Goal: Check status: Check status

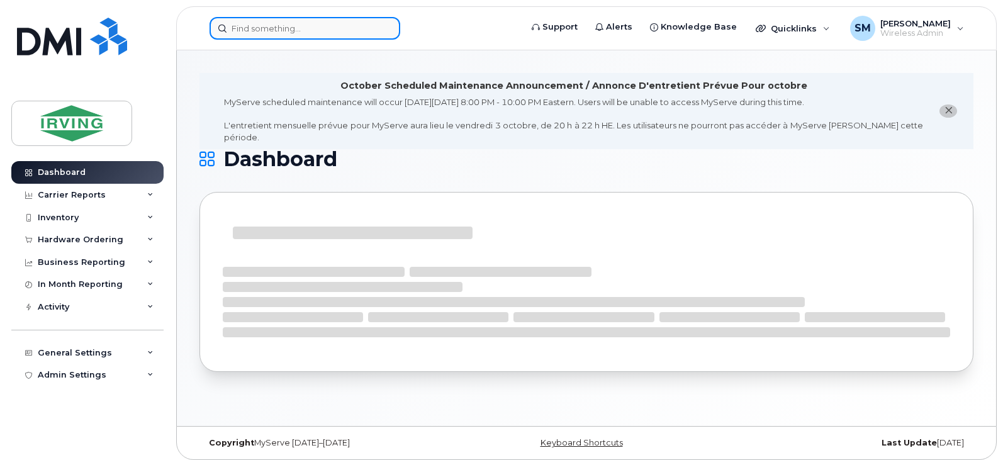
click at [320, 27] on input at bounding box center [305, 28] width 191 height 23
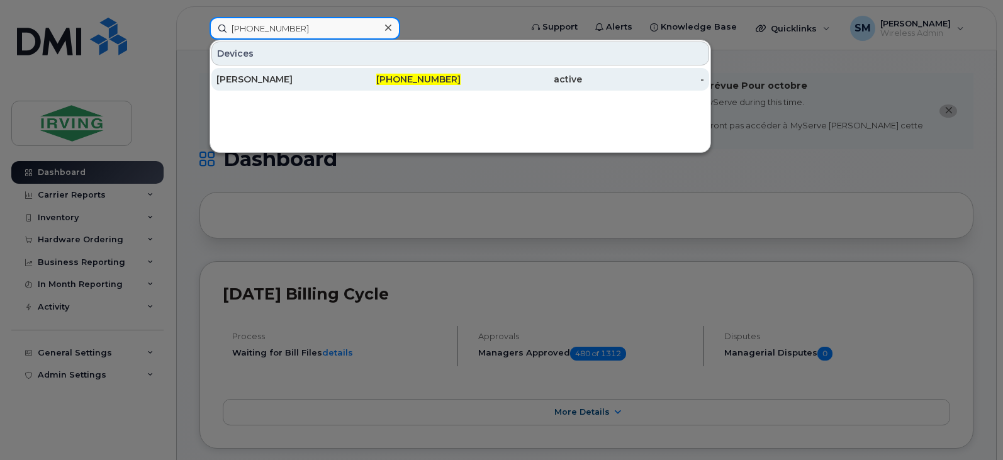
type input "[PHONE_NUMBER]"
click at [307, 77] on div "[PERSON_NAME]" at bounding box center [278, 79] width 122 height 13
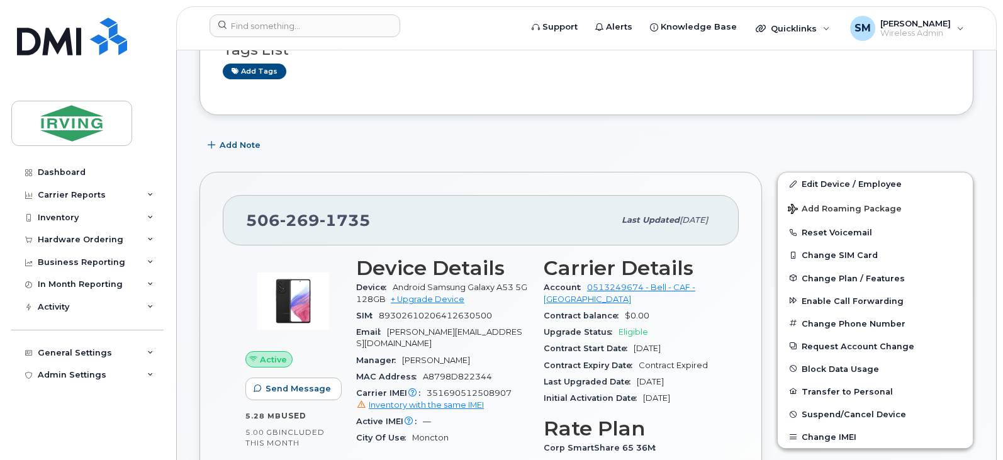
scroll to position [191, 0]
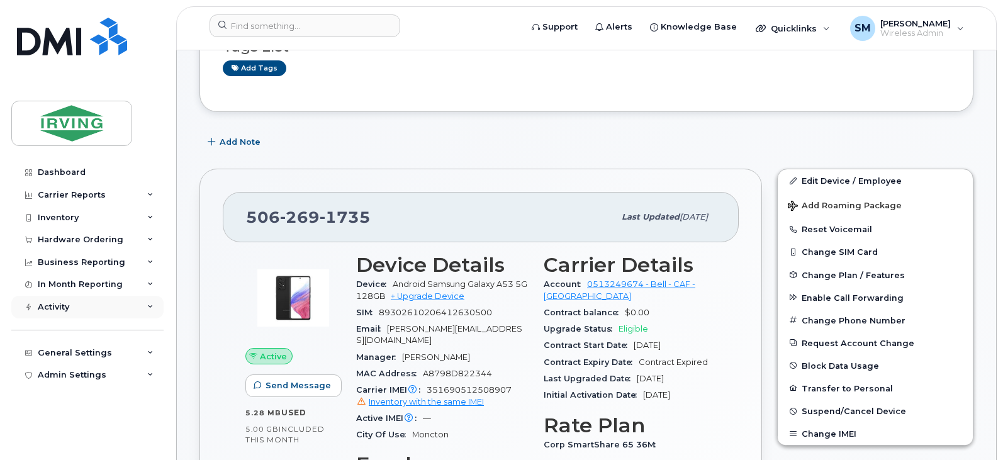
click at [102, 317] on div "Activity" at bounding box center [87, 307] width 152 height 23
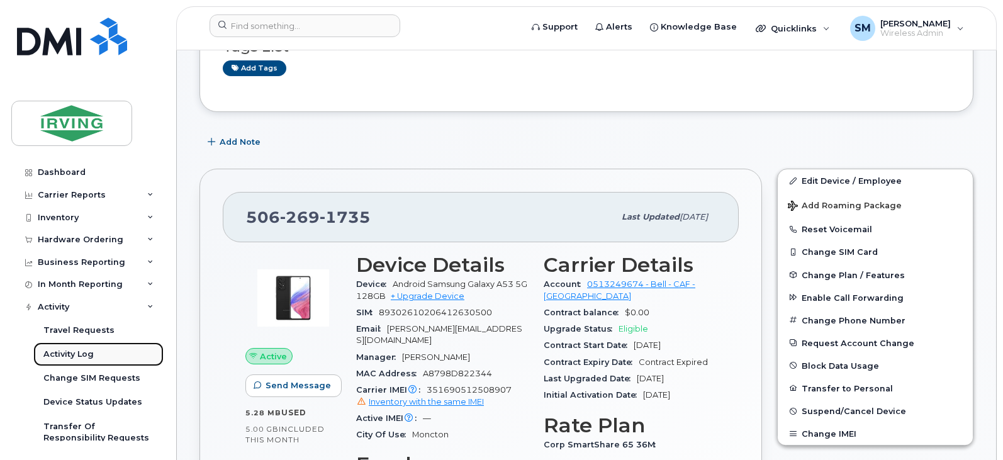
click at [81, 357] on div "Activity Log" at bounding box center [68, 354] width 50 height 11
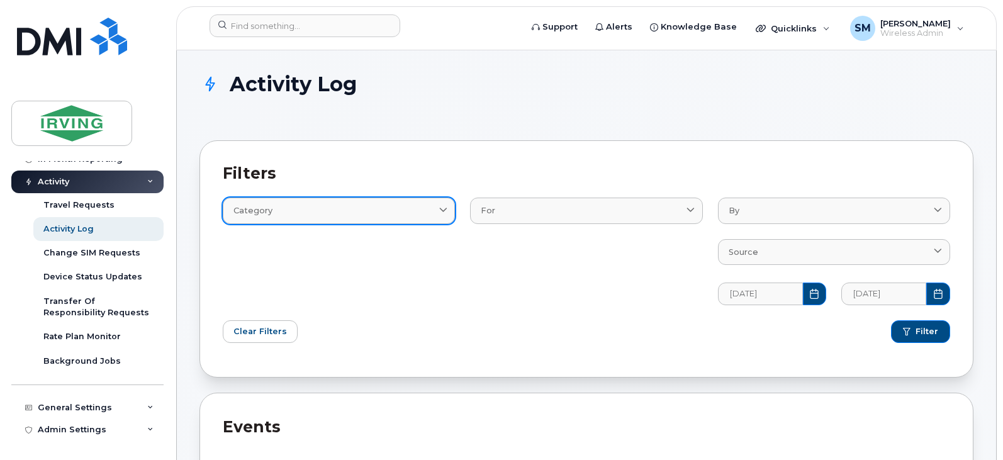
click at [407, 208] on div "Category" at bounding box center [339, 211] width 211 height 12
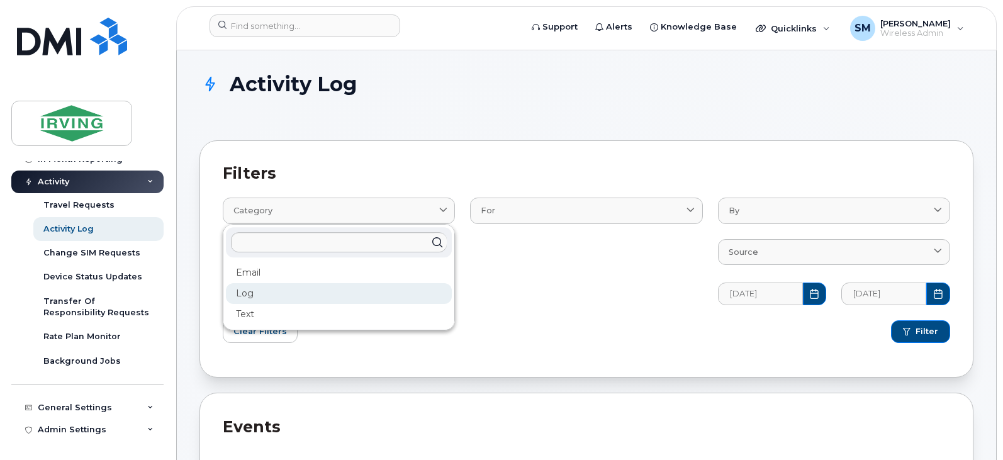
click at [289, 300] on div "Log" at bounding box center [339, 293] width 226 height 21
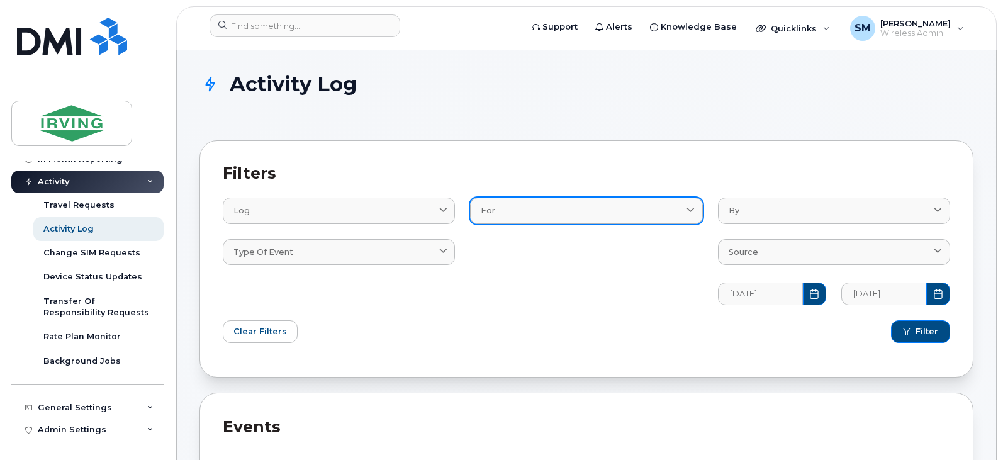
click at [555, 208] on div "For" at bounding box center [586, 211] width 211 height 12
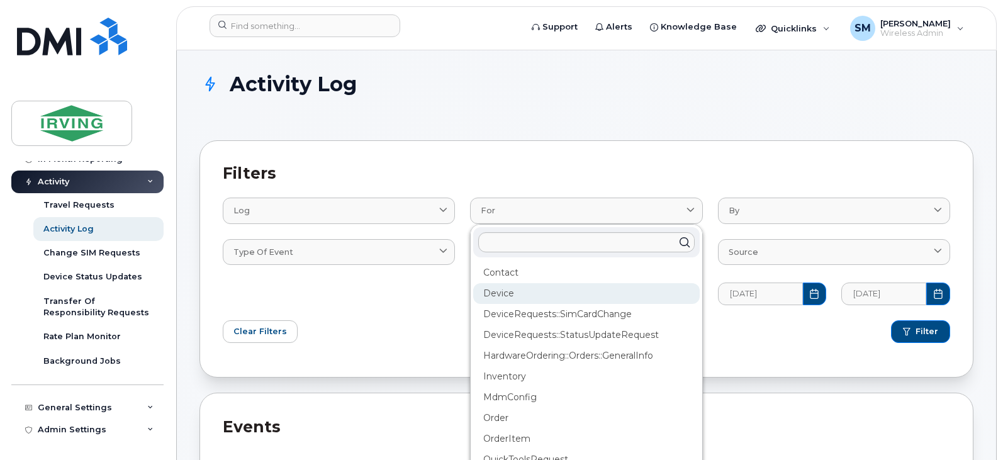
click at [585, 290] on div "Device" at bounding box center [586, 293] width 226 height 21
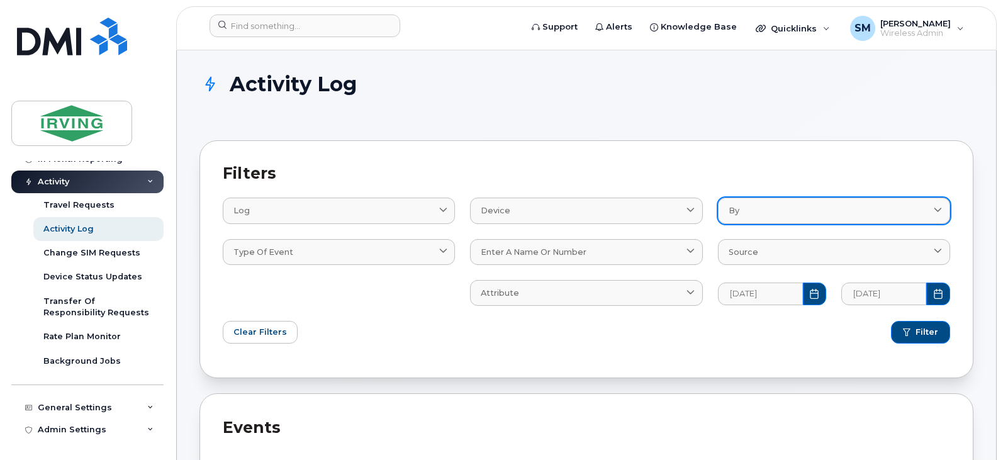
click at [749, 218] on link "By" at bounding box center [834, 211] width 232 height 26
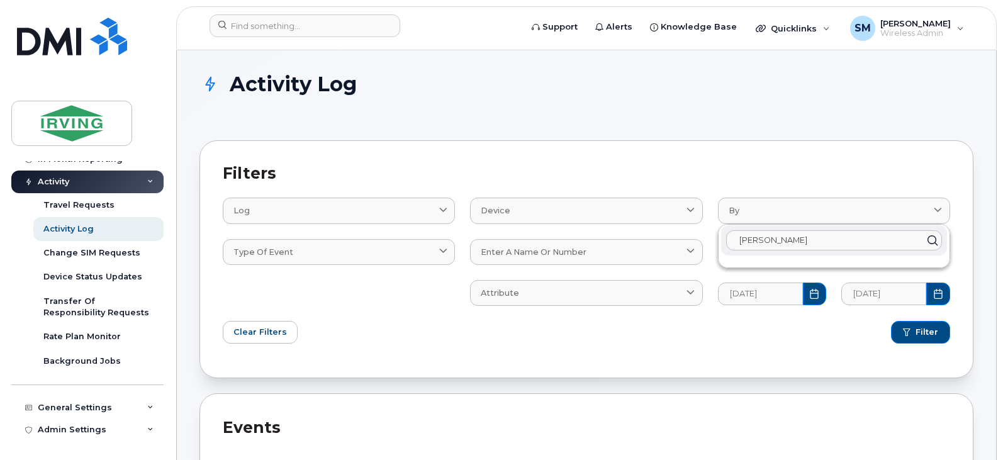
type input "kismat ravish"
click button "Filter" at bounding box center [920, 332] width 59 height 23
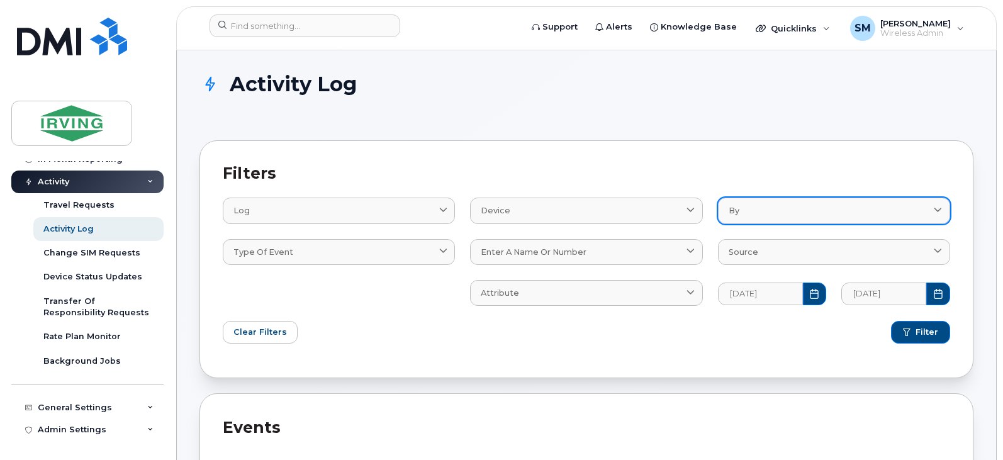
click at [755, 210] on div "By" at bounding box center [834, 211] width 211 height 12
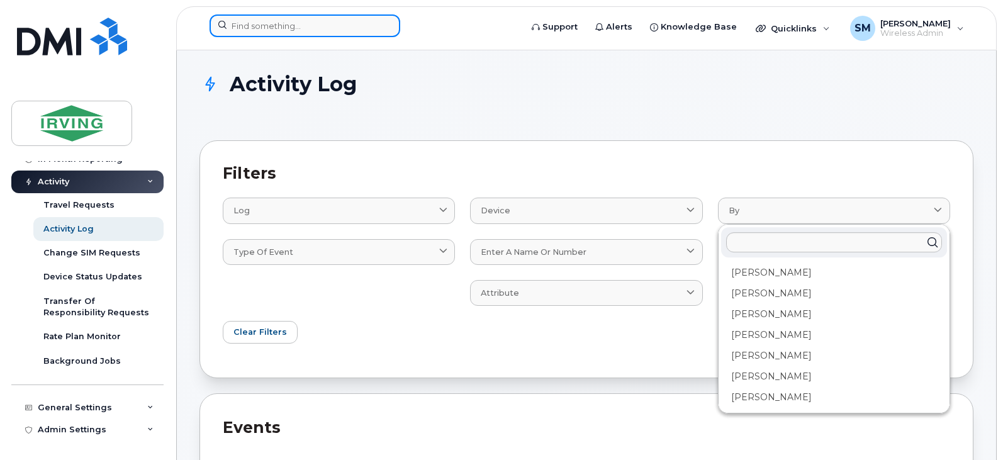
click at [285, 16] on input at bounding box center [305, 25] width 191 height 23
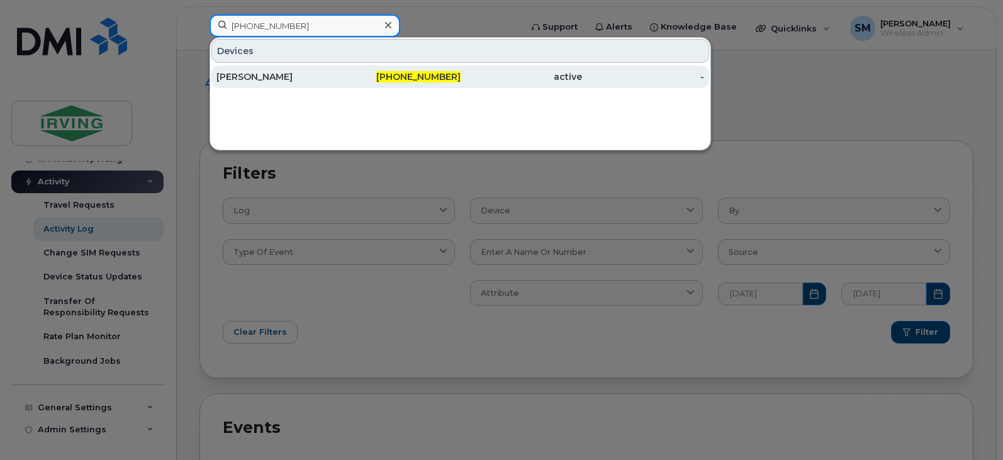
type input "[PHONE_NUMBER]"
click at [410, 76] on span "[PHONE_NUMBER]" at bounding box center [418, 76] width 84 height 11
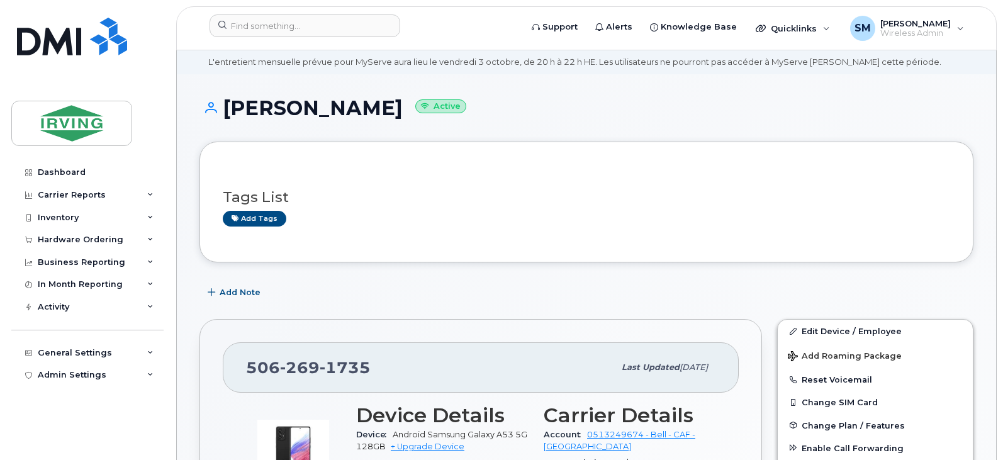
scroll to position [63, 0]
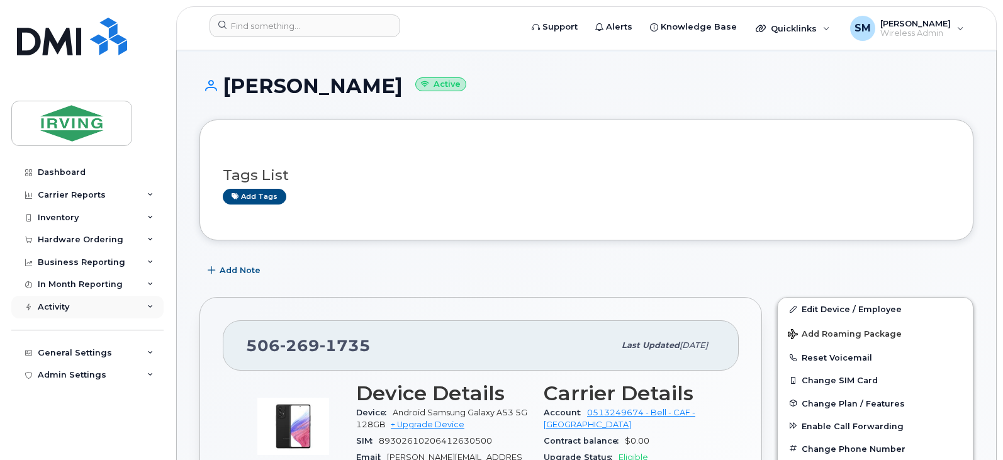
click at [101, 312] on div "Activity" at bounding box center [87, 307] width 152 height 23
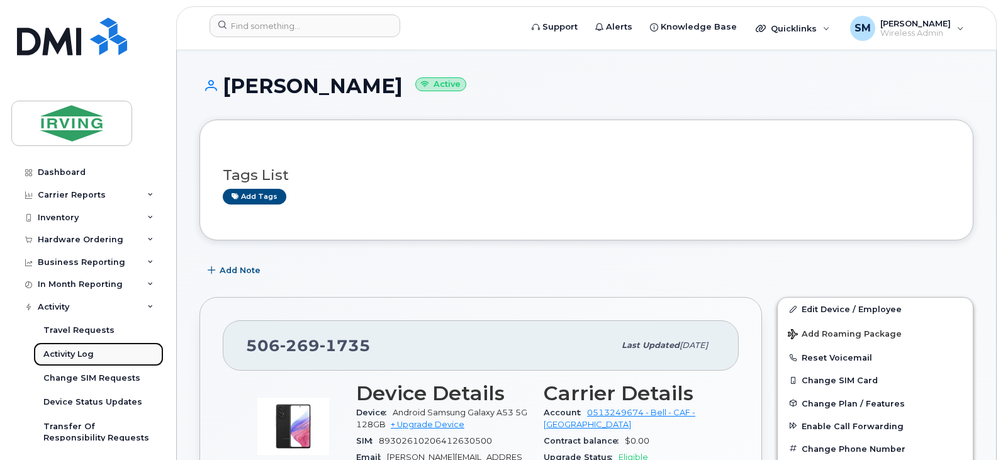
click at [59, 352] on div "Activity Log" at bounding box center [68, 354] width 50 height 11
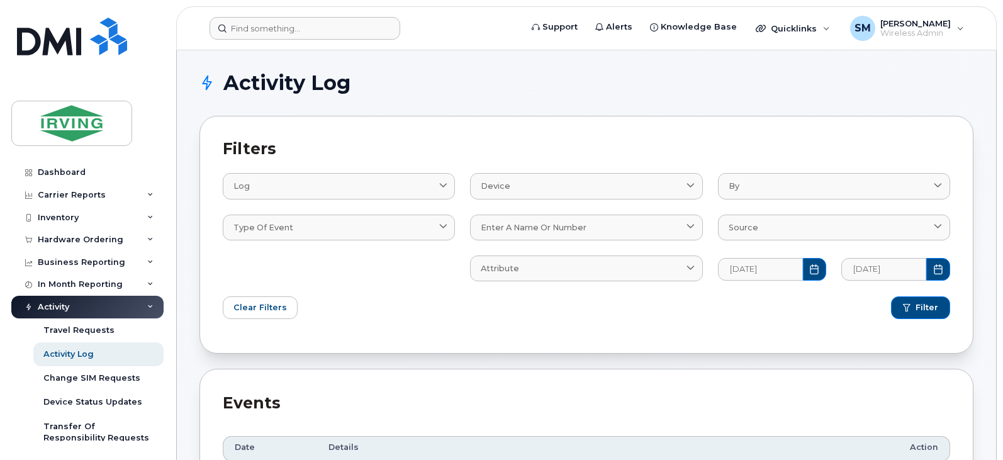
drag, startPoint x: 262, startPoint y: 13, endPoint x: 265, endPoint y: 27, distance: 14.2
click at [262, 17] on header "Support Alerts Knowledge Base Quicklinks Suspend / Cancel Device Change SIM Car…" at bounding box center [586, 28] width 821 height 44
click at [265, 28] on input at bounding box center [305, 28] width 191 height 23
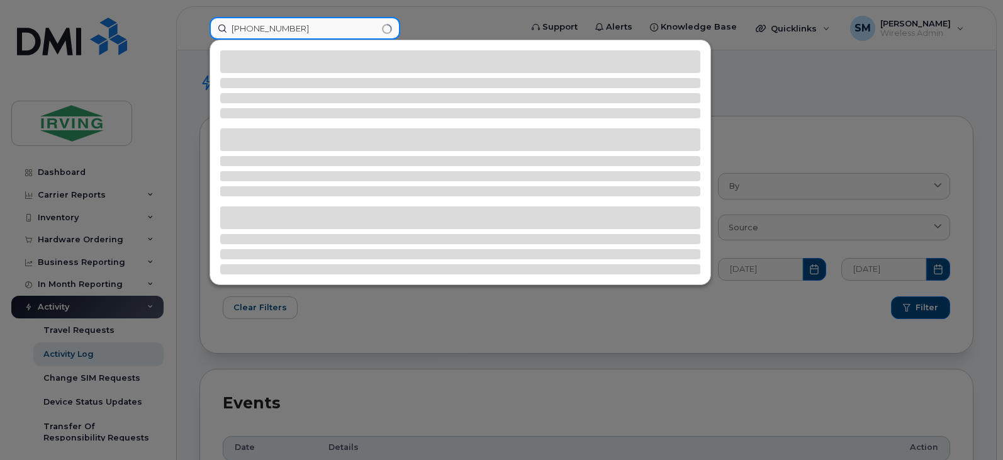
type input "[PHONE_NUMBER]"
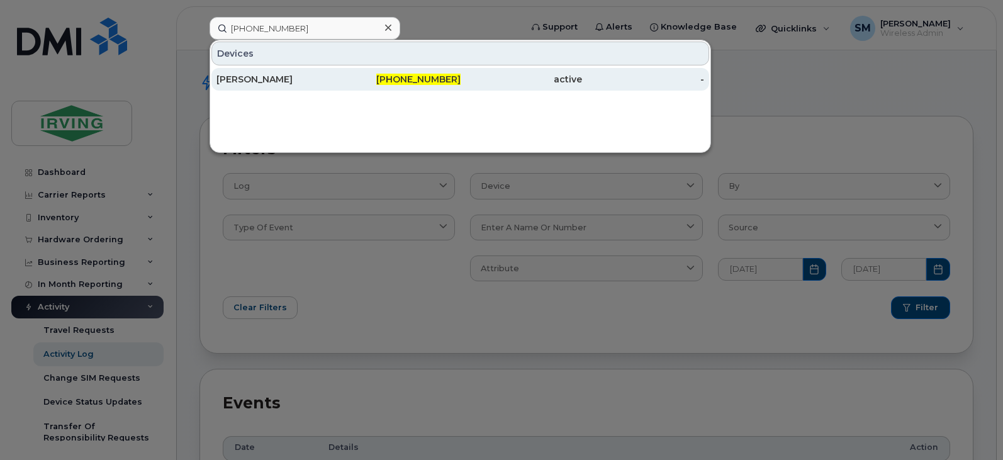
click at [295, 74] on div "[PERSON_NAME]" at bounding box center [278, 79] width 122 height 13
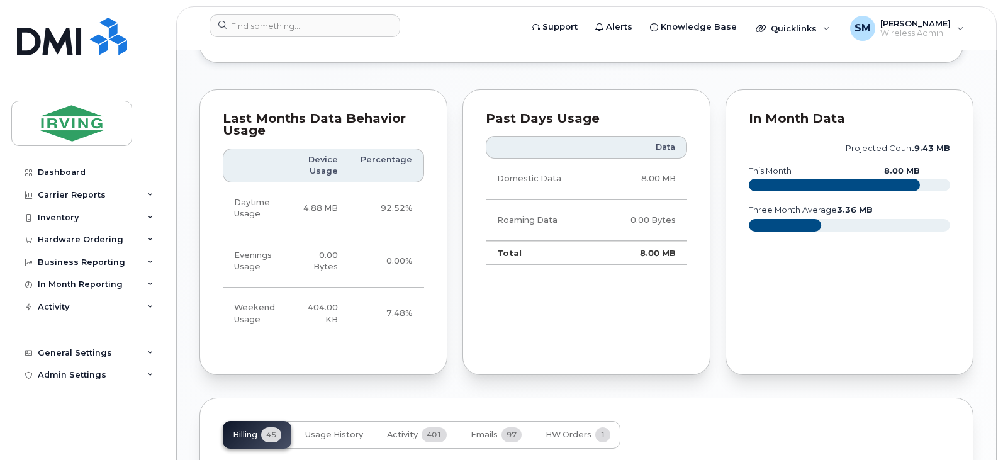
scroll to position [1178, 0]
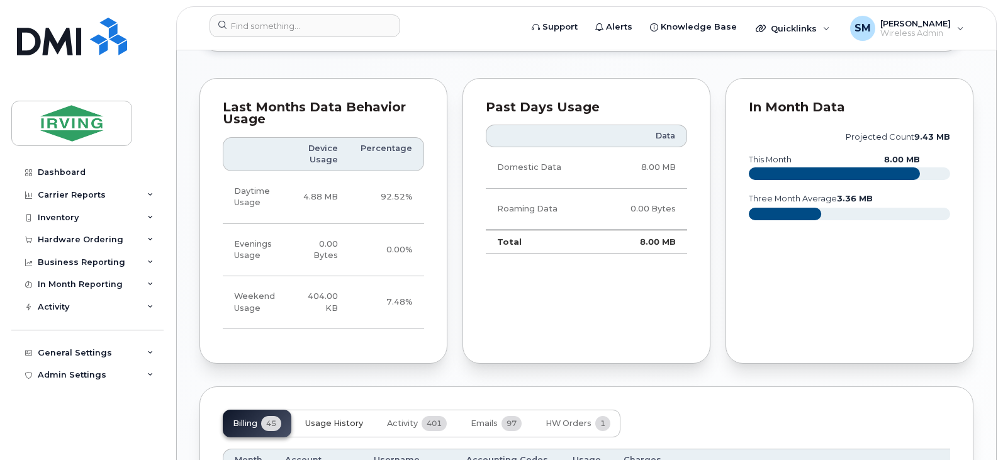
click at [335, 429] on span "Usage History" at bounding box center [334, 424] width 58 height 10
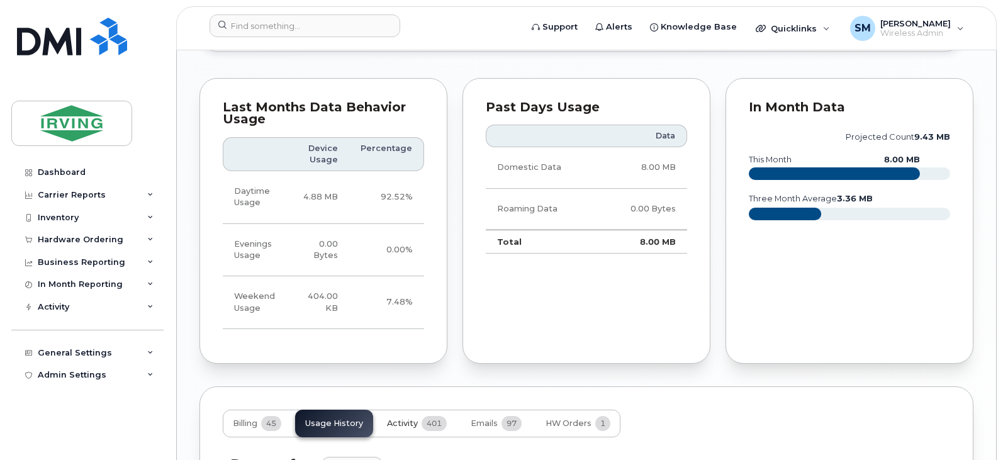
click at [402, 429] on span "Activity" at bounding box center [402, 424] width 31 height 10
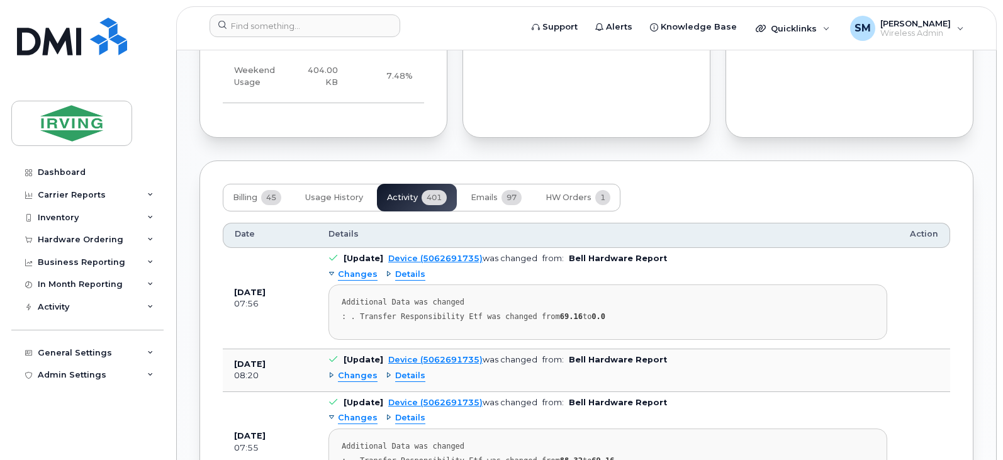
scroll to position [1409, 0]
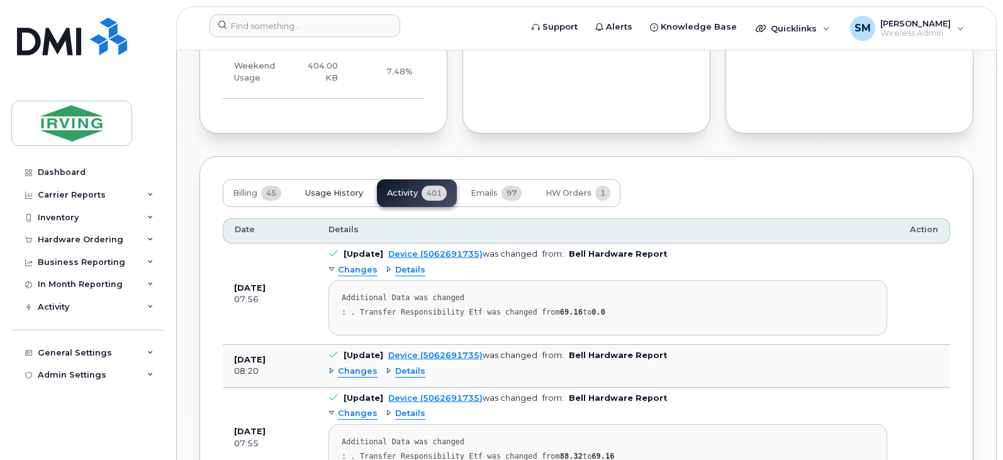
click at [332, 198] on span "Usage History" at bounding box center [334, 193] width 58 height 10
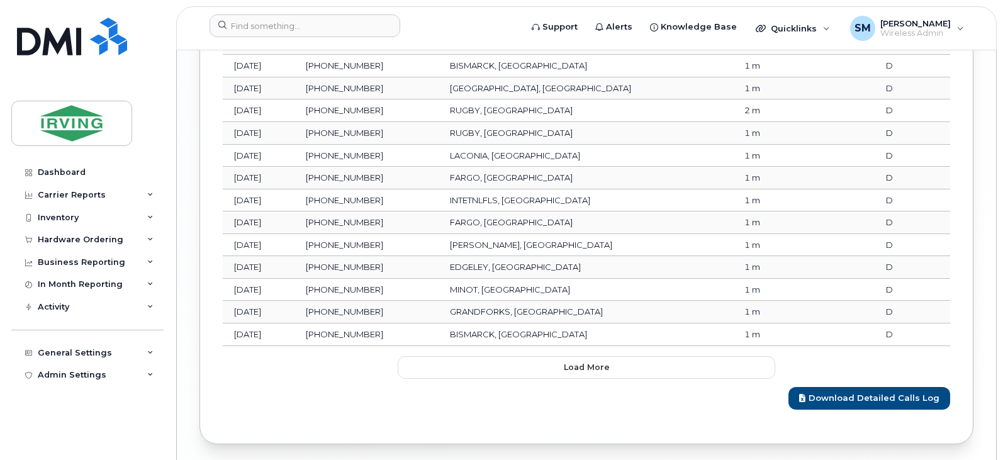
scroll to position [2207, 0]
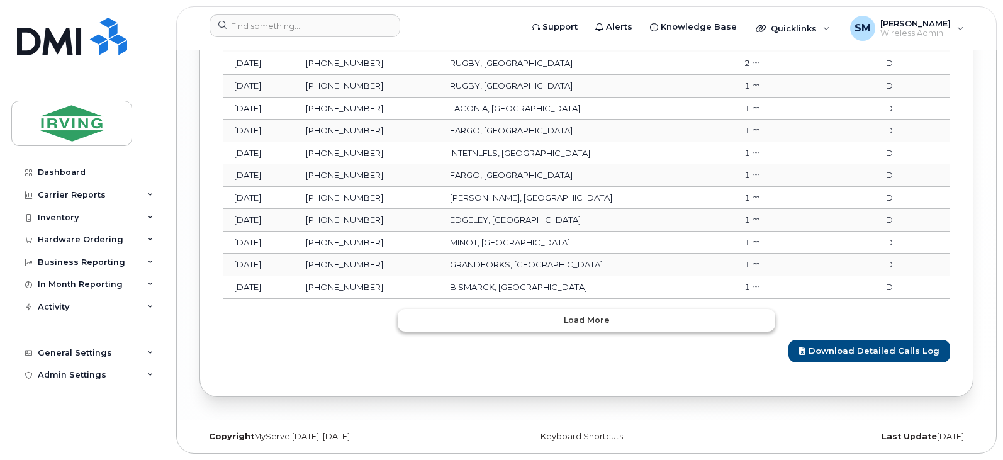
click at [592, 325] on span "Load more" at bounding box center [587, 320] width 46 height 12
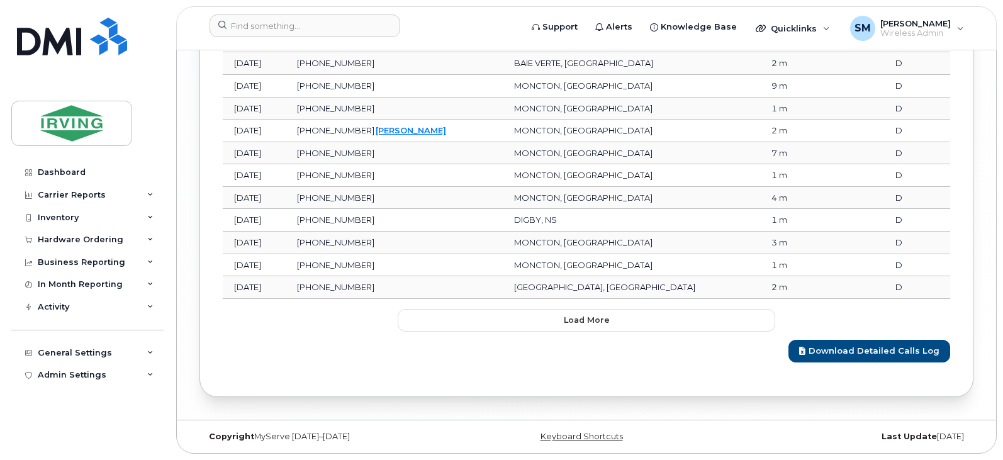
scroll to position [2767, 0]
click at [626, 325] on button "Load more" at bounding box center [587, 320] width 378 height 23
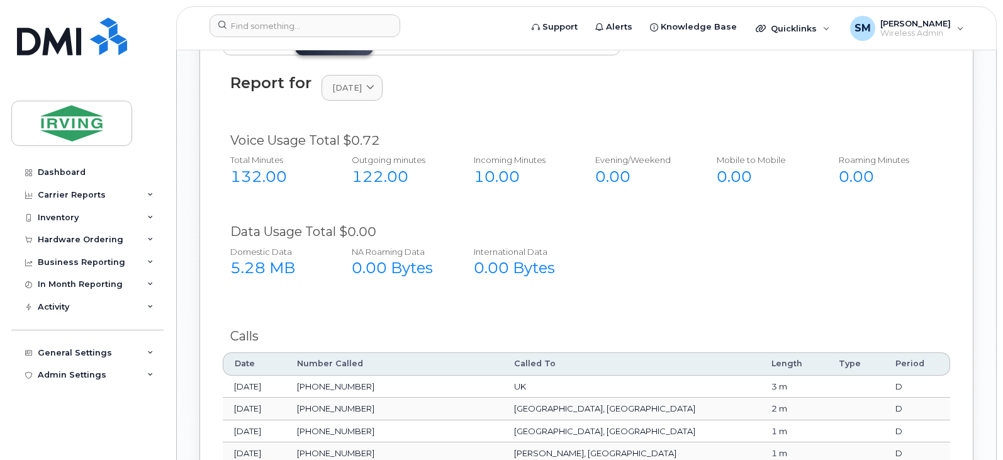
scroll to position [1534, 0]
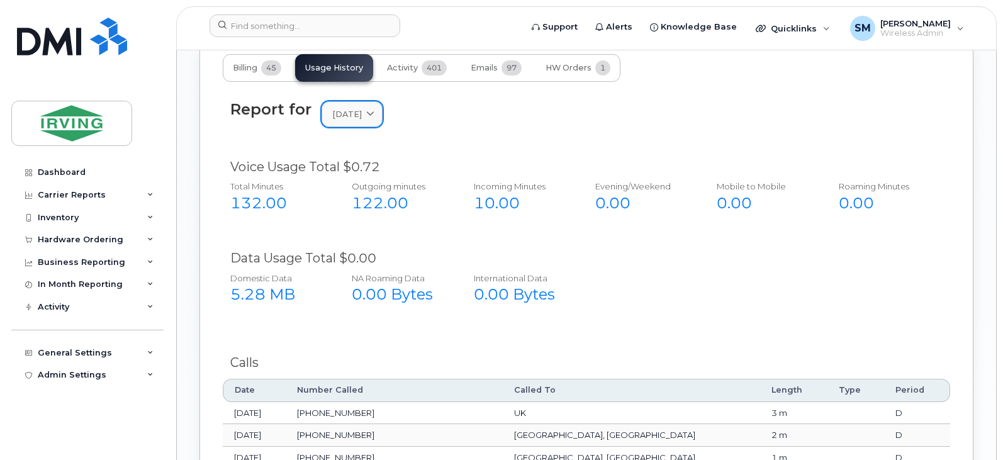
click at [374, 118] on icon at bounding box center [370, 114] width 8 height 8
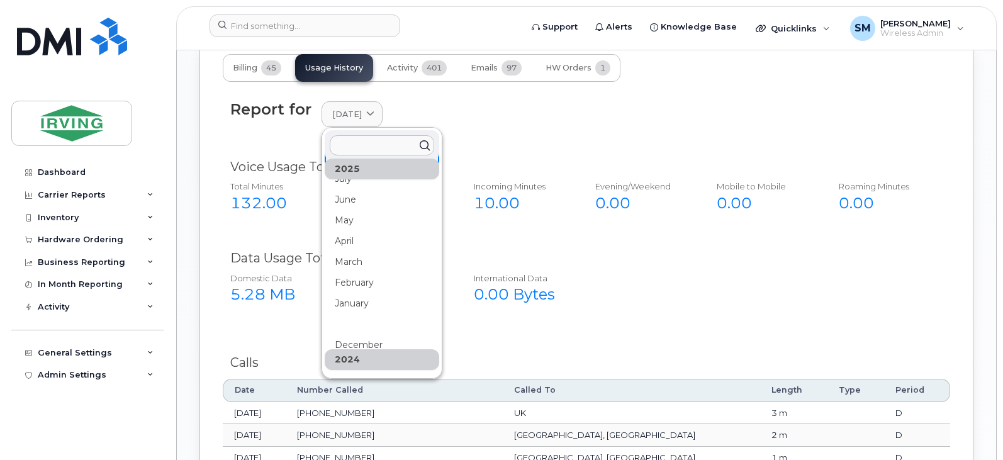
scroll to position [0, 0]
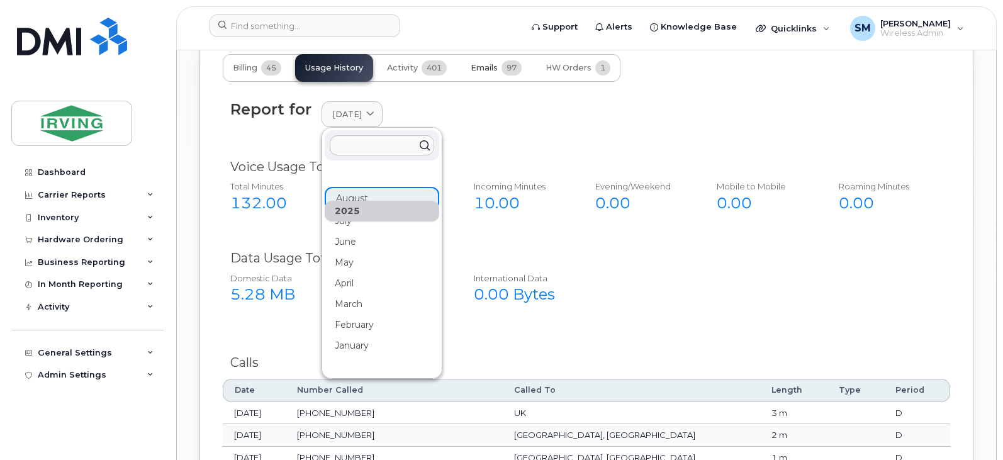
click at [491, 73] on span "Emails" at bounding box center [484, 68] width 27 height 10
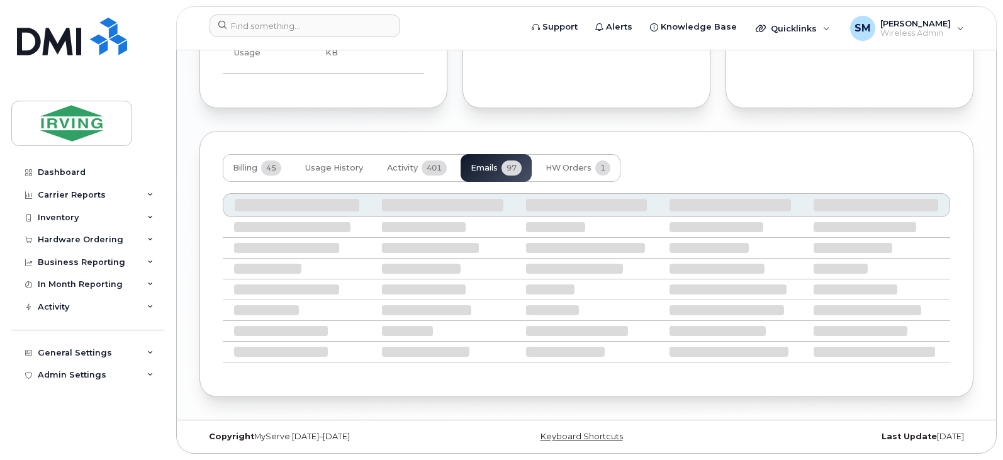
scroll to position [1534, 0]
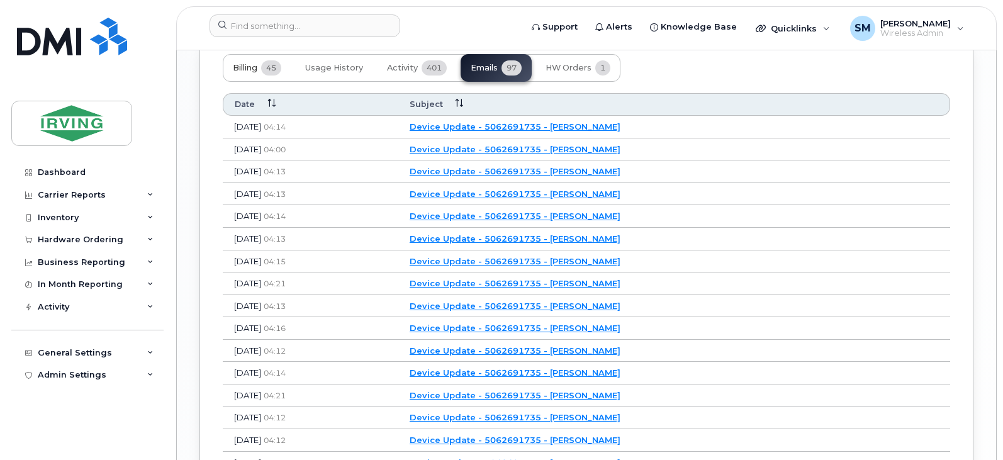
click at [242, 73] on span "Billing" at bounding box center [245, 68] width 25 height 10
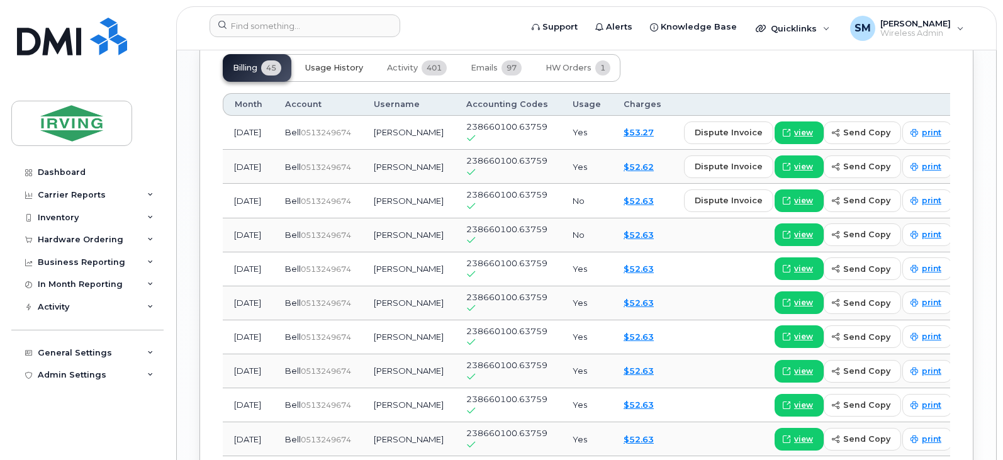
click at [353, 72] on button "Usage History" at bounding box center [334, 68] width 78 height 28
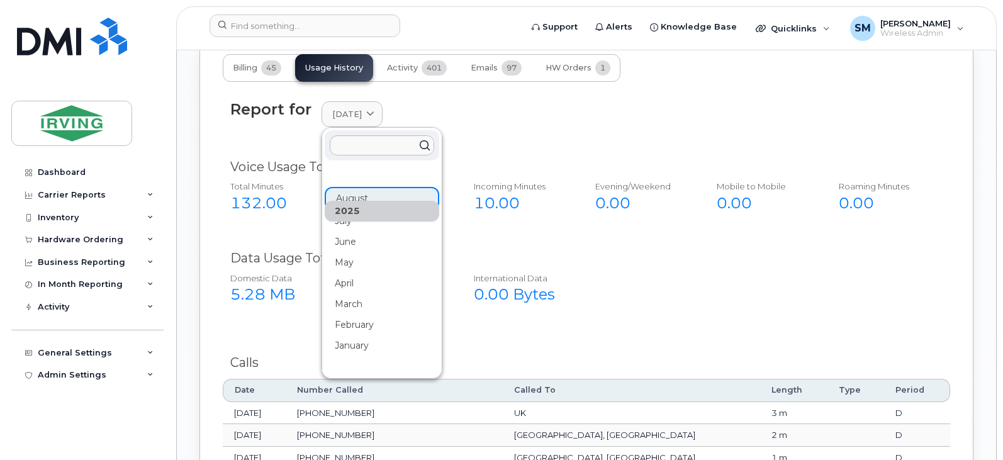
click at [527, 115] on div "Report for [DATE] [DATE] July June May April March February January [DATE] Nove…" at bounding box center [586, 114] width 712 height 27
click at [539, 150] on div "Report for [DATE] [DATE] July June May April March February January [DATE] Nove…" at bounding box center [587, 121] width 728 height 57
